Goal: Task Accomplishment & Management: Manage account settings

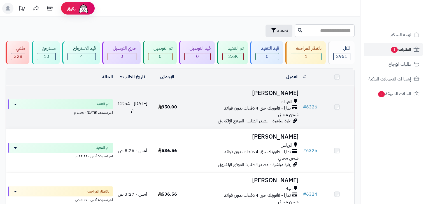
scroll to position [28, 0]
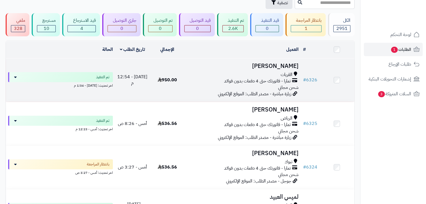
click at [282, 64] on h3 "[PERSON_NAME]" at bounding box center [242, 66] width 111 height 6
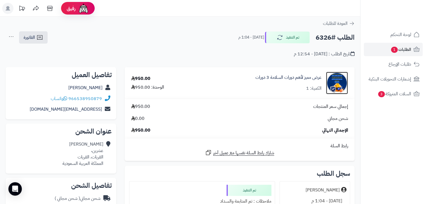
click at [342, 88] on img at bounding box center [337, 83] width 22 height 22
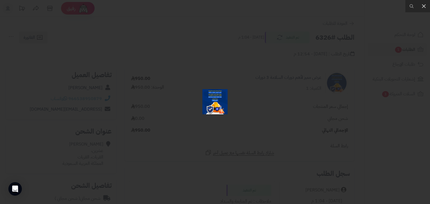
click at [303, 91] on div at bounding box center [215, 102] width 430 height 204
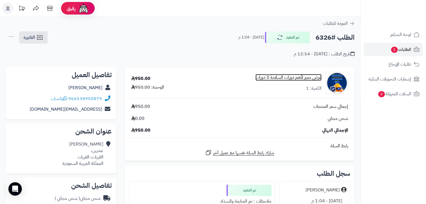
click at [306, 76] on link "عرض مميز لأهم دورات السلامة 3 دورات" at bounding box center [288, 77] width 66 height 6
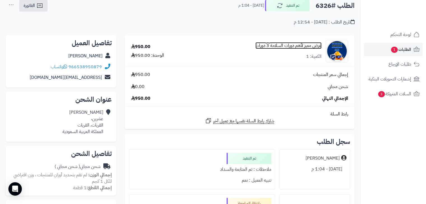
scroll to position [56, 0]
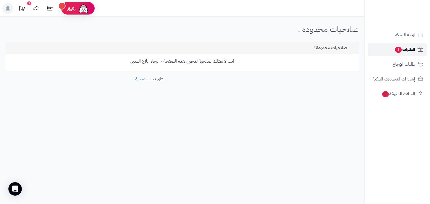
click at [398, 48] on span "1" at bounding box center [398, 50] width 7 height 6
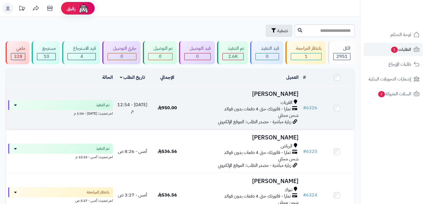
click at [273, 93] on h3 "عبدالله الرويلي" at bounding box center [242, 94] width 111 height 6
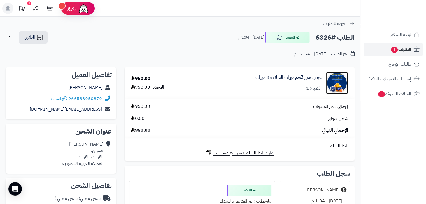
click at [335, 84] on img at bounding box center [337, 83] width 22 height 22
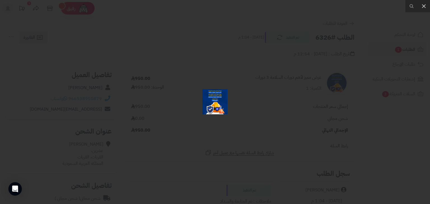
click at [308, 90] on div at bounding box center [215, 102] width 430 height 204
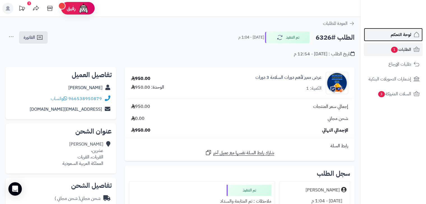
click at [398, 35] on span "لوحة التحكم" at bounding box center [400, 35] width 20 height 8
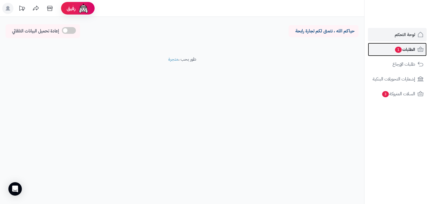
click at [413, 49] on span "الطلبات 1" at bounding box center [404, 50] width 21 height 8
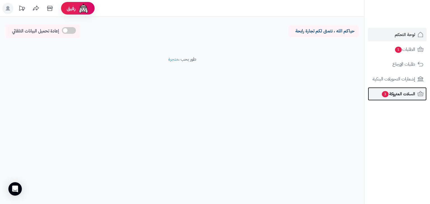
click at [404, 92] on span "السلات المتروكة 3" at bounding box center [398, 94] width 34 height 8
